Goal: Navigation & Orientation: Find specific page/section

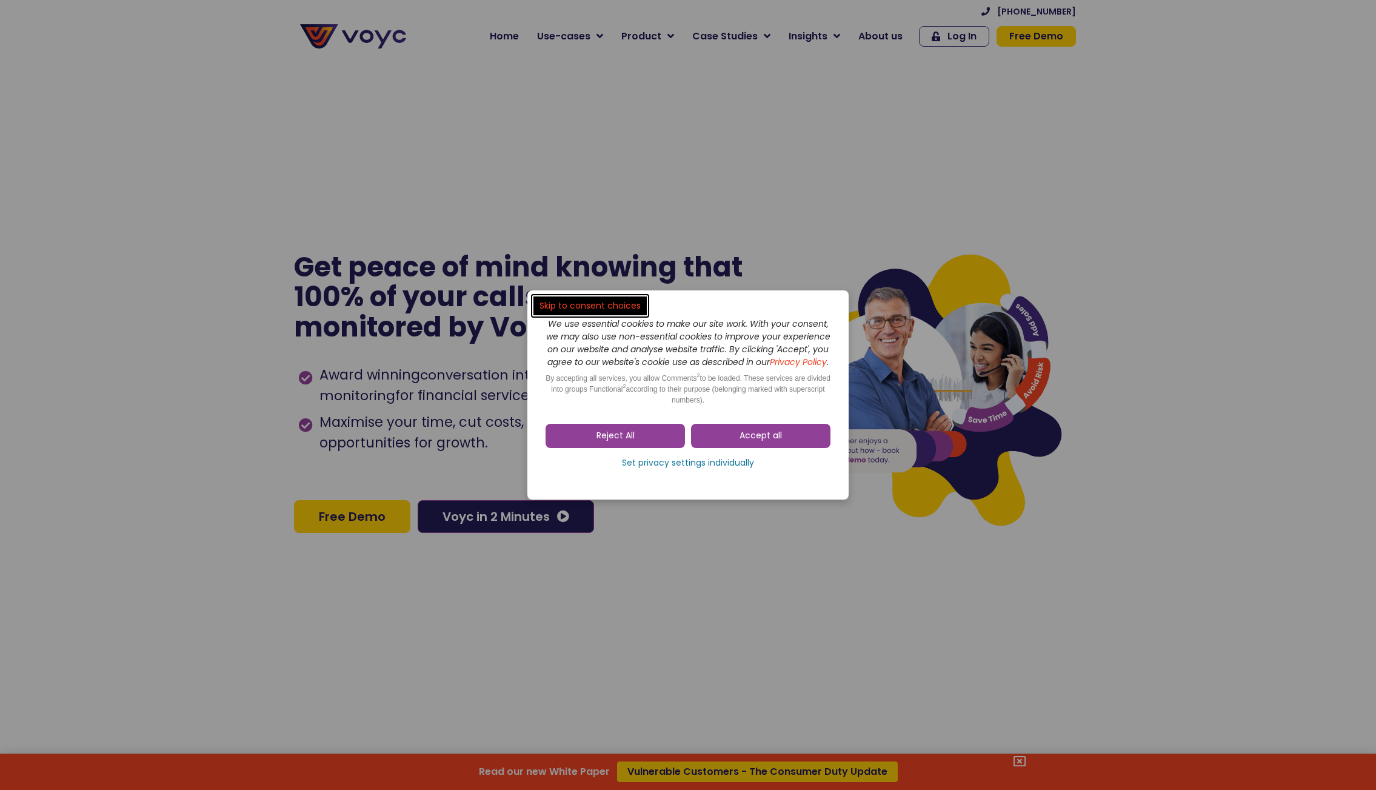
click at [598, 442] on span "Reject All" at bounding box center [615, 436] width 38 height 12
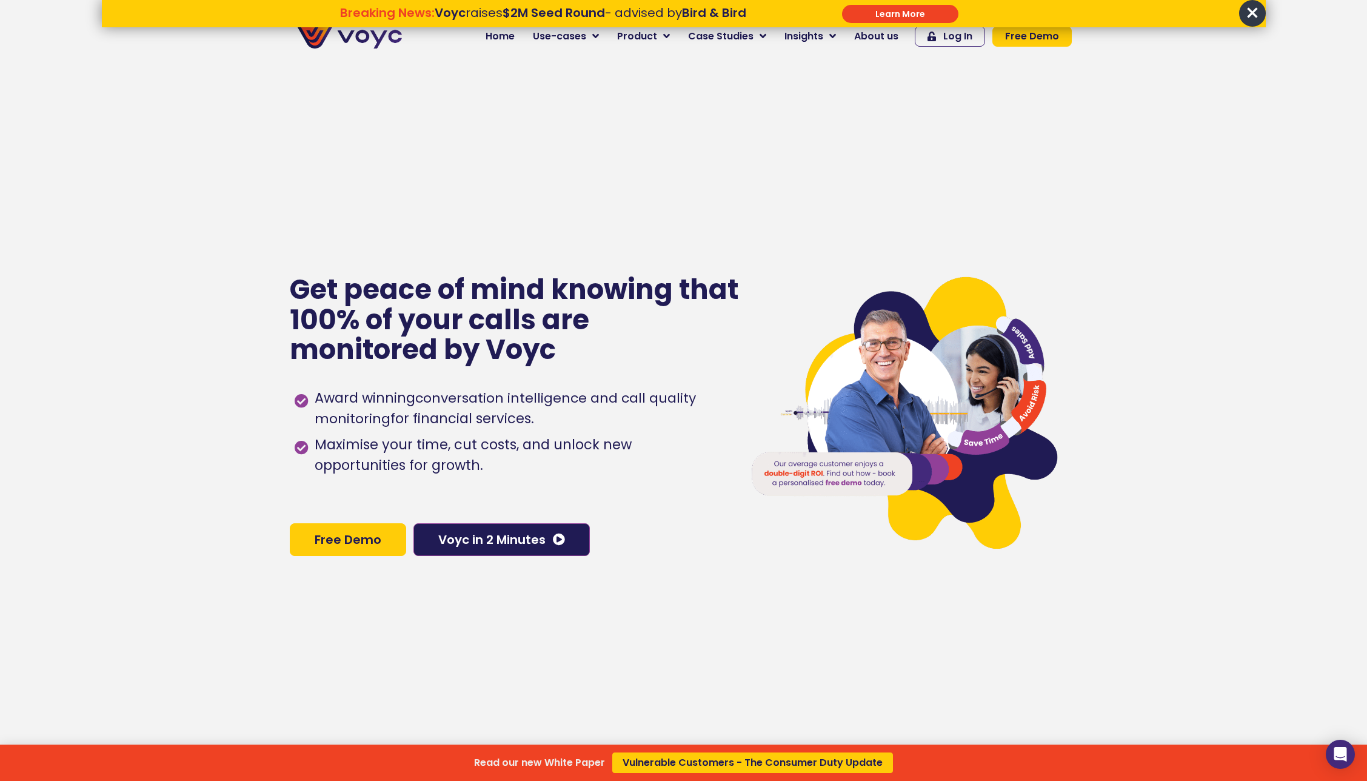
drag, startPoint x: 418, startPoint y: 468, endPoint x: 324, endPoint y: 312, distance: 182.1
click at [325, 312] on div "Read our new White Paper Vulnerable Customers - The Consumer Duty Update" at bounding box center [683, 390] width 1367 height 781
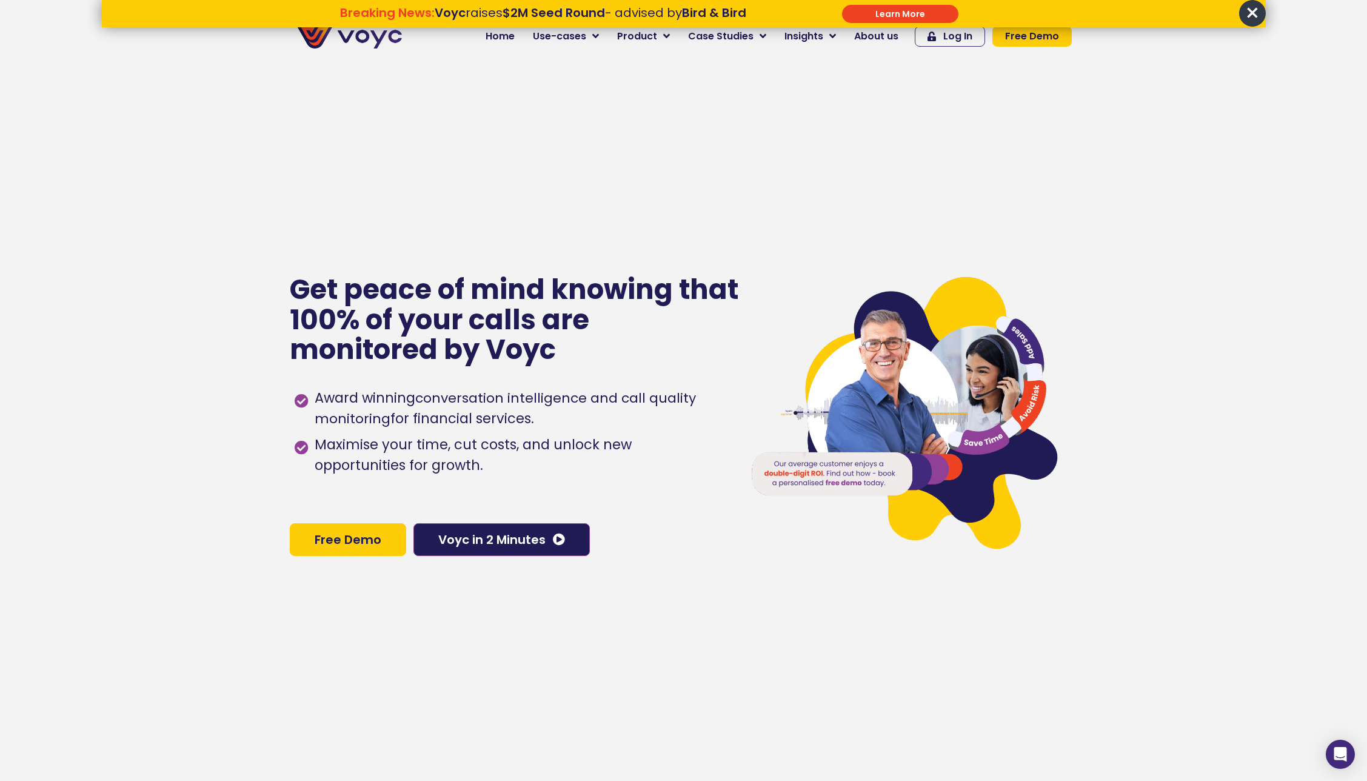
click at [1254, 12] on span "×" at bounding box center [1252, 13] width 27 height 27
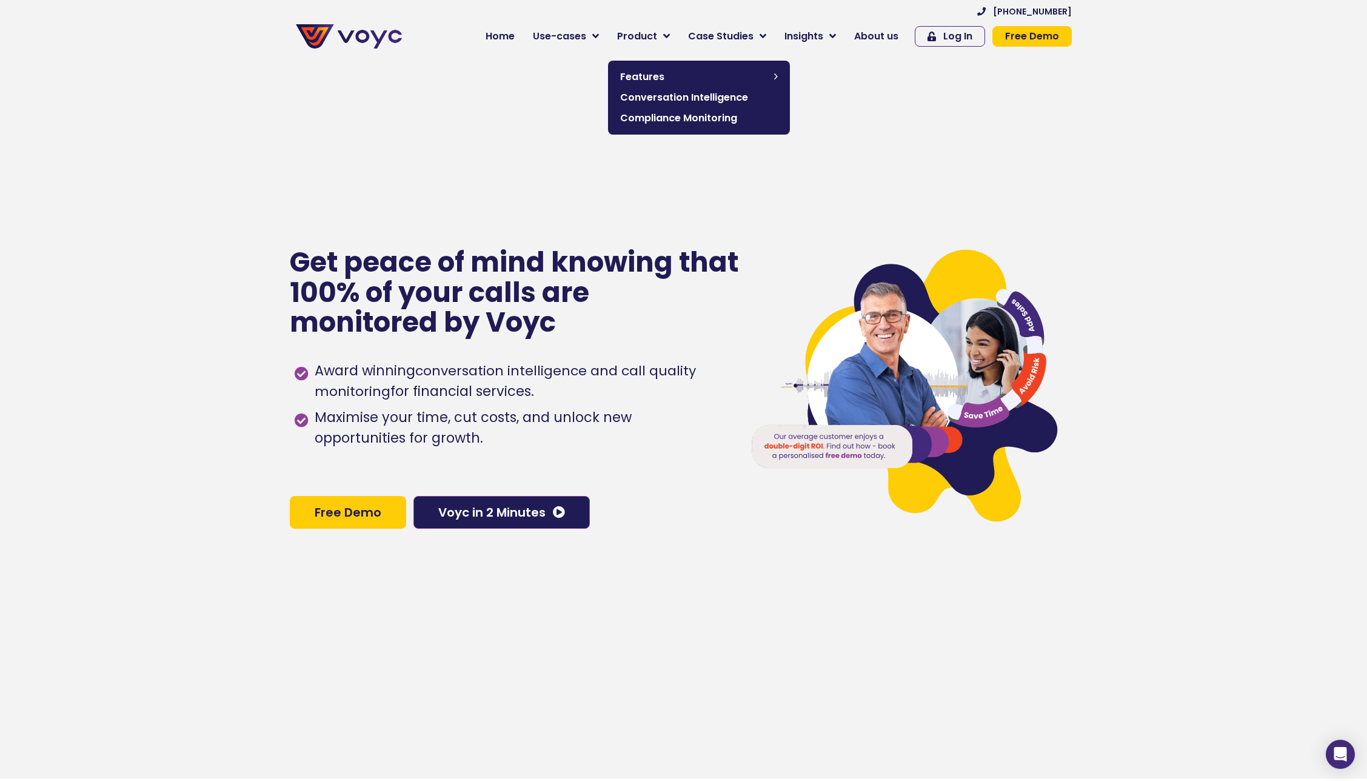
click at [670, 36] on icon at bounding box center [666, 36] width 7 height 11
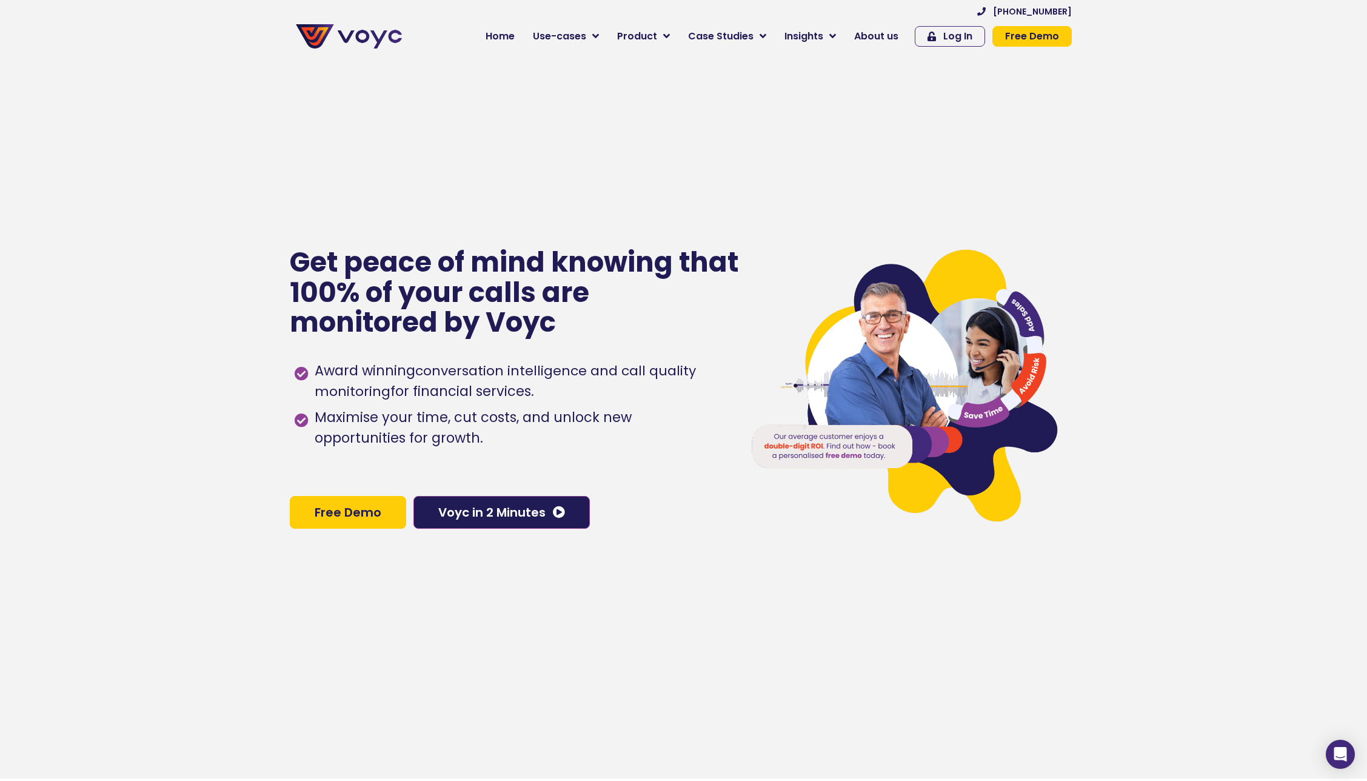
click at [878, 40] on span "About us" at bounding box center [876, 36] width 44 height 15
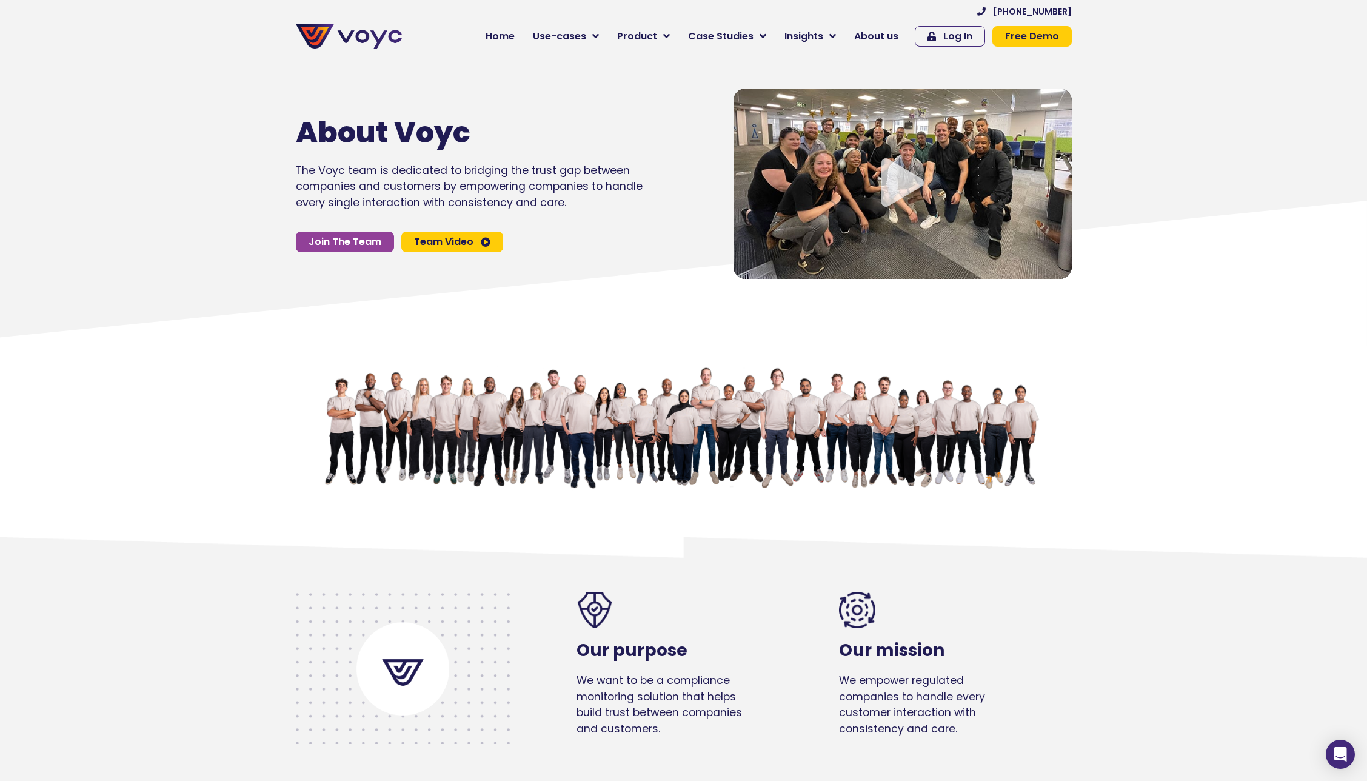
click at [356, 242] on span "Join The Team" at bounding box center [344, 242] width 73 height 10
